Goal: Information Seeking & Learning: Learn about a topic

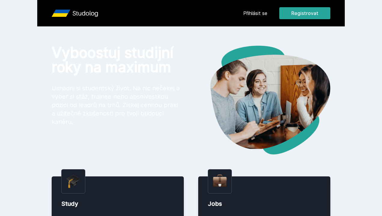
click at [259, 11] on link "Přihlásit se" at bounding box center [255, 13] width 24 height 7
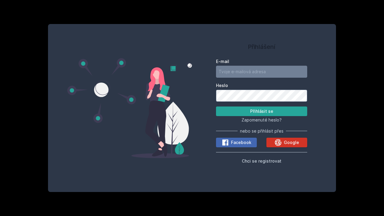
click at [294, 145] on span "Google" at bounding box center [291, 143] width 15 height 6
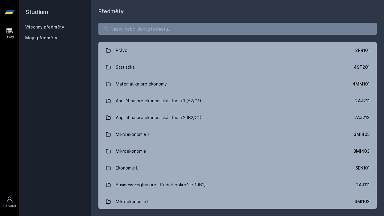
click at [179, 31] on input "search" at bounding box center [237, 29] width 278 height 12
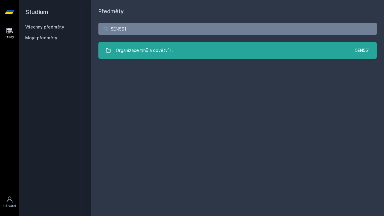
type input "5EN551"
click at [232, 46] on link "Organizace trhů a odvětví II. 5EN551" at bounding box center [237, 50] width 278 height 17
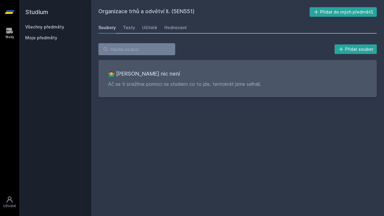
click at [188, 29] on div "Soubory Testy Učitelé Hodnocení" at bounding box center [237, 28] width 278 height 12
click at [168, 30] on div "Hodnocení" at bounding box center [175, 28] width 22 height 6
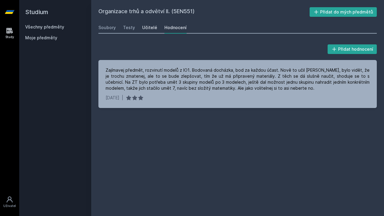
click at [147, 26] on div "Učitelé" at bounding box center [149, 28] width 15 height 6
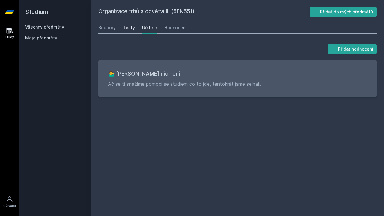
click at [127, 30] on div "Testy" at bounding box center [129, 28] width 12 height 6
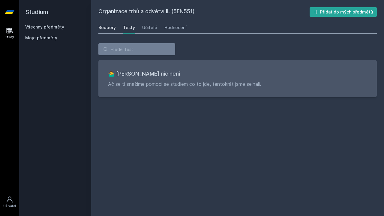
click at [107, 27] on div "Soubory" at bounding box center [106, 28] width 17 height 6
click at [181, 23] on link "Hodnocení" at bounding box center [175, 28] width 22 height 12
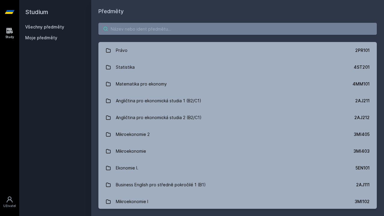
click at [124, 31] on input "search" at bounding box center [237, 29] width 278 height 12
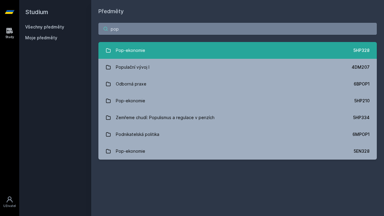
type input "pop"
click at [168, 48] on link "Pop-ekonomie 5HP328" at bounding box center [237, 50] width 278 height 17
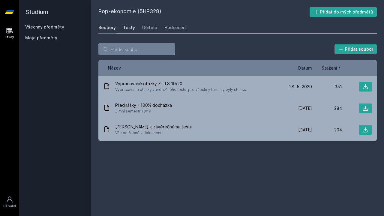
click at [127, 27] on div "Testy" at bounding box center [129, 28] width 12 height 6
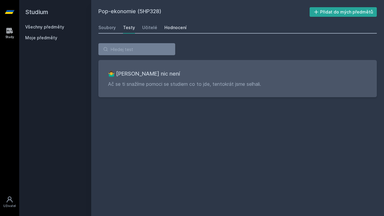
click at [178, 25] on div "Hodnocení" at bounding box center [175, 28] width 22 height 6
